Goal: Check status: Check status

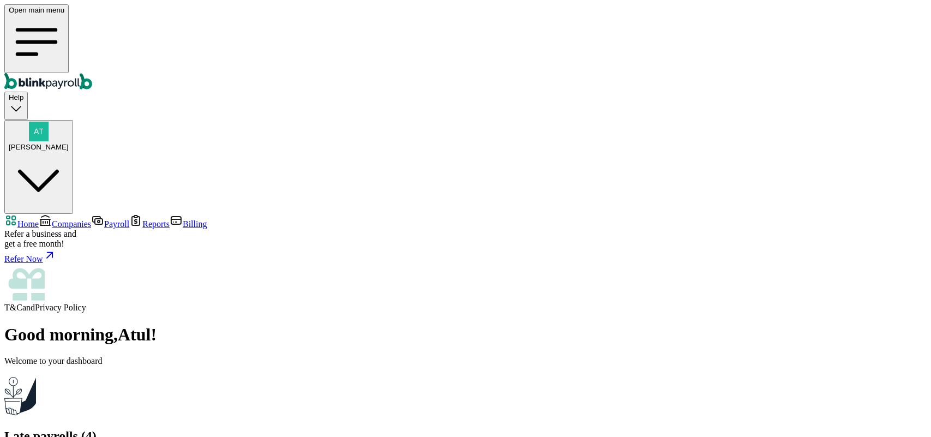
click at [58, 219] on span "Companies" at bounding box center [71, 223] width 39 height 9
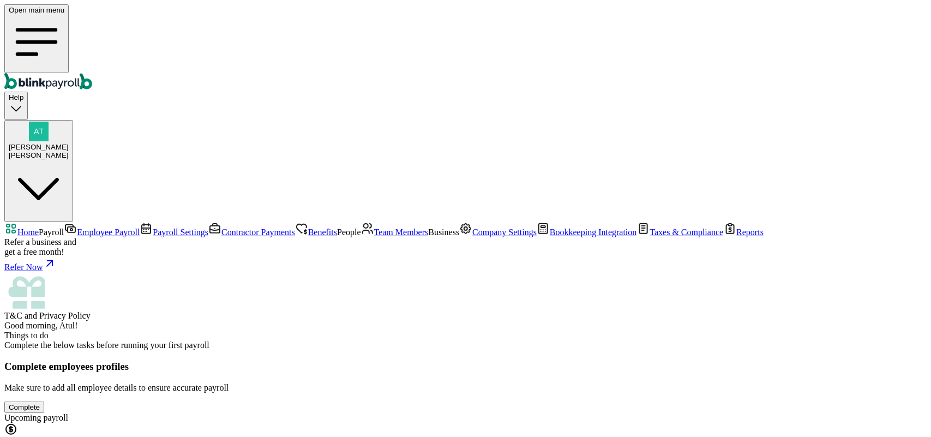
click at [374, 227] on span "Team Members" at bounding box center [401, 231] width 55 height 9
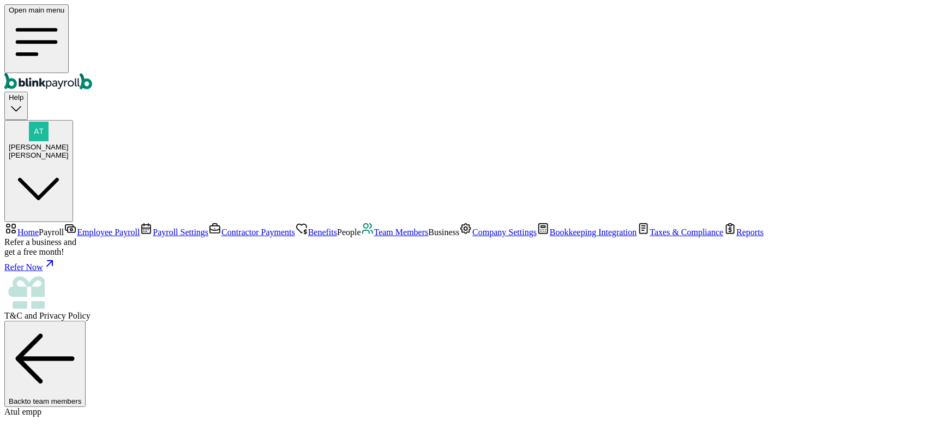
select select "2025"
select select "2024"
select select "2025"
